Goal: Task Accomplishment & Management: Complete application form

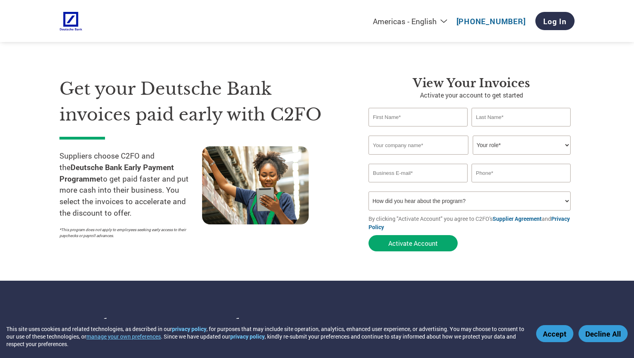
select select "en-[GEOGRAPHIC_DATA]"
click at [10, 182] on section "Get your Deutsche Bank invoices paid early with C2FO Suppliers choose C2FO and …" at bounding box center [317, 156] width 634 height 249
click at [410, 120] on input "text" at bounding box center [417, 117] width 99 height 19
click at [419, 116] on input "text" at bounding box center [417, 117] width 99 height 19
type input "[PERSON_NAME]"
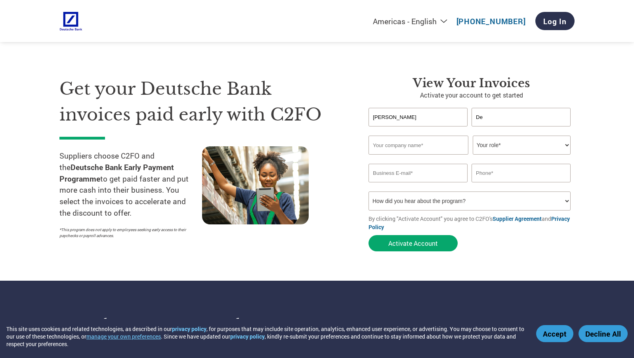
type input "[PERSON_NAME]"
type input "Armor Holdco, Inc"
select select "ACCOUNTS_RECEIVABLE"
type input "[PERSON_NAME][EMAIL_ADDRESS][PERSON_NAME][DOMAIN_NAME]"
type input "9294504418"
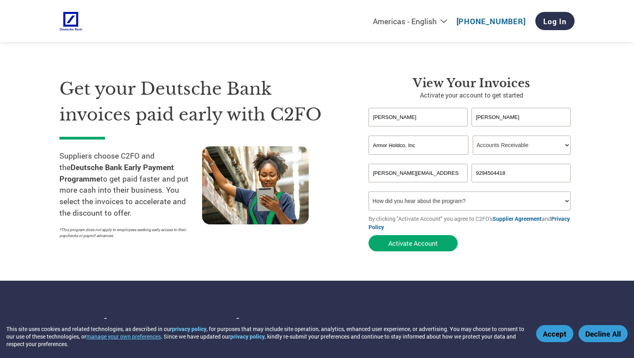
click at [507, 201] on select "How did you hear about the program? Received a letter Email Social Media Online…" at bounding box center [469, 200] width 202 height 19
select select "Email"
click at [368, 191] on select "How did you hear about the program? Received a letter Email Social Media Online…" at bounding box center [469, 200] width 202 height 19
click at [427, 19] on select "Americas - English Américas - Español Américas - Português Amériques - Français…" at bounding box center [360, 21] width 183 height 10
select select "en-US"
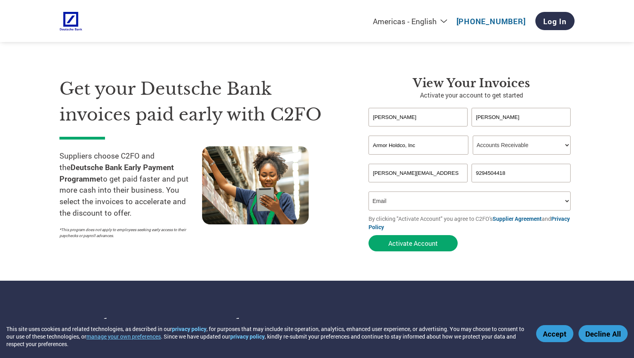
click at [326, 17] on select "Americas - English Américas - Español Américas - Português Amériques - Français…" at bounding box center [360, 21] width 183 height 10
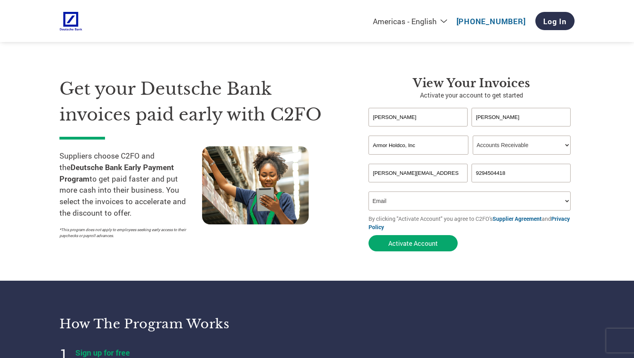
click at [509, 217] on link "Supplier Agreement" at bounding box center [516, 219] width 49 height 8
click at [414, 204] on select "How did you hear about the program? Received a letter Email Social Media Online…" at bounding box center [469, 200] width 202 height 19
click at [335, 248] on div "Get your Deutsche Bank invoices paid early with C2FO Suppliers choose C2FO and …" at bounding box center [207, 165] width 297 height 179
click at [392, 241] on button "Activate Account" at bounding box center [412, 243] width 89 height 16
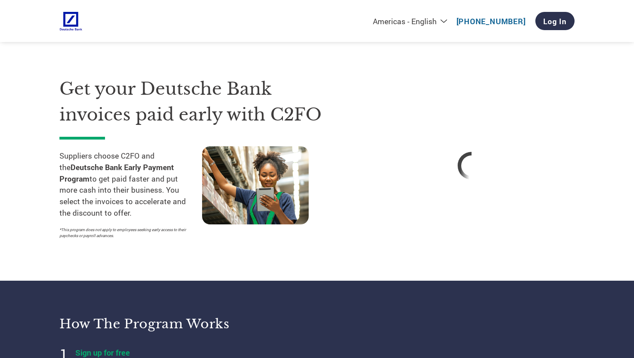
select select "en-[GEOGRAPHIC_DATA]"
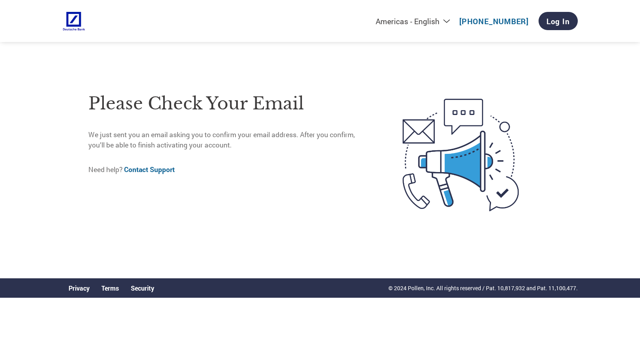
click at [633, 116] on div "Americas - English Américas - Español Américas - Português Amériques - Français…" at bounding box center [320, 133] width 640 height 266
drag, startPoint x: 29, startPoint y: 162, endPoint x: 45, endPoint y: 152, distance: 18.9
click at [29, 162] on div "Americas - English Américas - Español Américas - Português Amériques - Français…" at bounding box center [320, 133] width 640 height 266
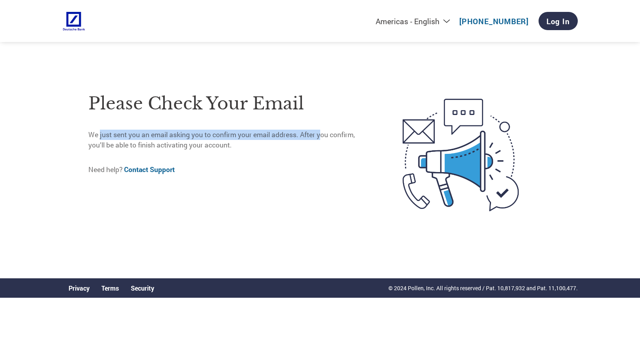
drag, startPoint x: 97, startPoint y: 138, endPoint x: 319, endPoint y: 132, distance: 222.3
click at [319, 132] on p "We just sent you an email asking you to confirm your email address. After you c…" at bounding box center [228, 140] width 281 height 21
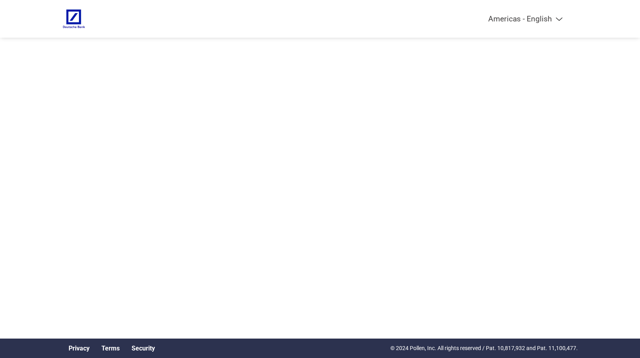
select select "en-[GEOGRAPHIC_DATA]"
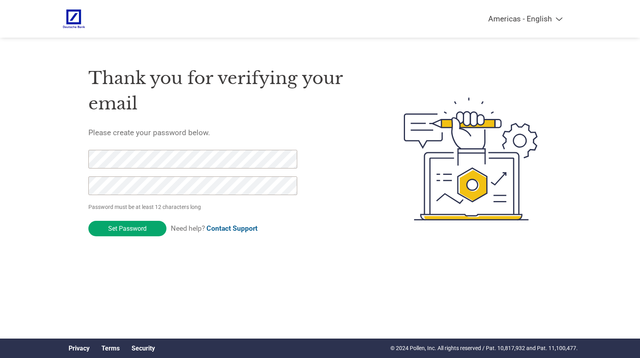
click at [42, 158] on div "Americas - English Américas - Español [GEOGRAPHIC_DATA] - Português Amériques -…" at bounding box center [320, 127] width 640 height 254
click at [55, 229] on div "Americas - English Américas - Español [GEOGRAPHIC_DATA] - Português Amériques -…" at bounding box center [320, 127] width 640 height 254
click at [11, 158] on div "Americas - English Américas - Español [GEOGRAPHIC_DATA] - Português Amériques -…" at bounding box center [320, 127] width 640 height 254
click at [44, 160] on div "Americas - English Américas - Español [GEOGRAPHIC_DATA] - Português Amériques -…" at bounding box center [320, 127] width 640 height 254
click at [36, 181] on div "Americas - English Américas - Español [GEOGRAPHIC_DATA] - Português Amériques -…" at bounding box center [320, 127] width 640 height 254
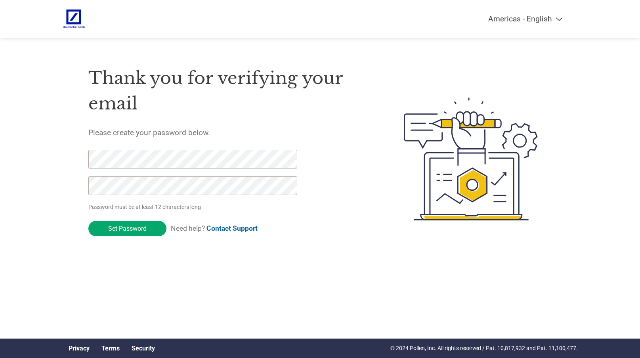
drag, startPoint x: 49, startPoint y: 212, endPoint x: 74, endPoint y: 228, distance: 30.4
click at [48, 212] on div "Americas - English Américas - Español [GEOGRAPHIC_DATA] - Português Amériques -…" at bounding box center [320, 127] width 640 height 254
click at [115, 229] on input "Set Password" at bounding box center [127, 228] width 78 height 15
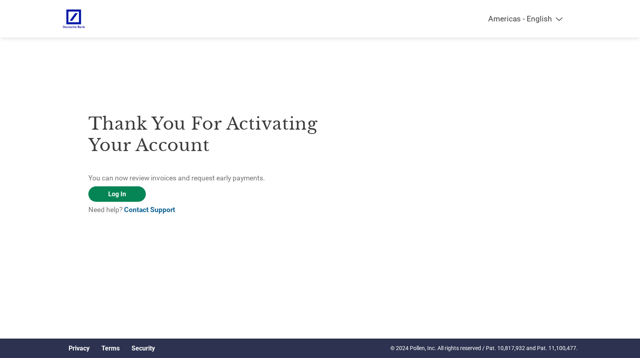
click at [133, 197] on link "Log In" at bounding box center [116, 193] width 57 height 15
